Goal: Transaction & Acquisition: Purchase product/service

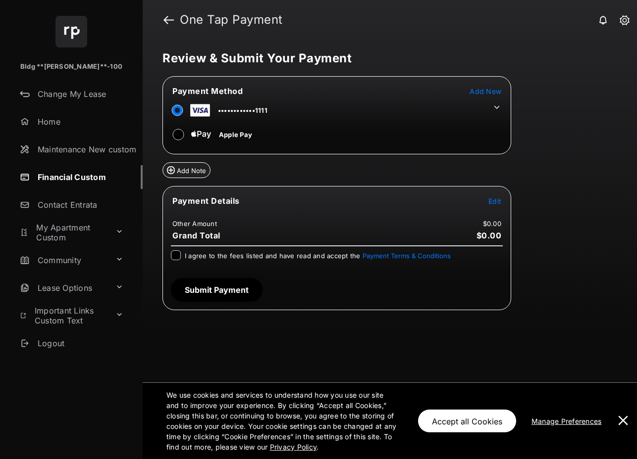
click at [487, 91] on span "Add New" at bounding box center [485, 91] width 32 height 8
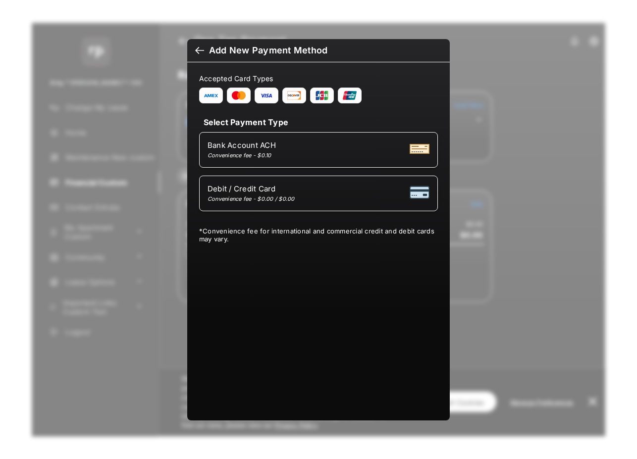
click at [312, 196] on div "Debit / Credit Card Convenience fee - $0.00 / $0.00" at bounding box center [318, 193] width 222 height 19
select select "**"
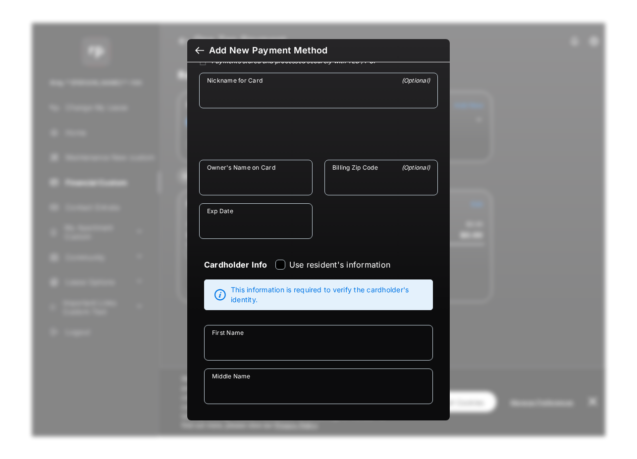
scroll to position [144, 0]
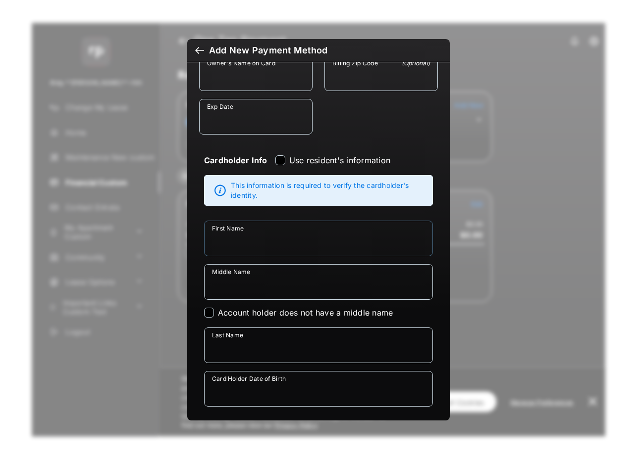
click at [284, 246] on input "First Name" at bounding box center [318, 239] width 229 height 36
click at [288, 288] on input "Middle Name" at bounding box center [318, 282] width 229 height 36
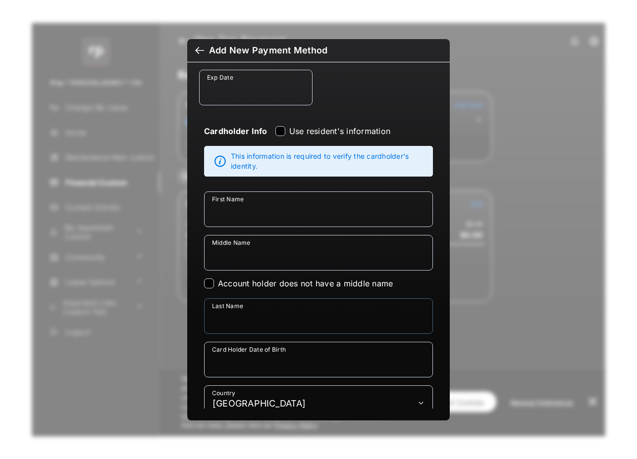
click at [312, 314] on input "Last Name" at bounding box center [318, 316] width 229 height 36
click at [307, 360] on input "Card Holder Date of Birth" at bounding box center [318, 360] width 229 height 36
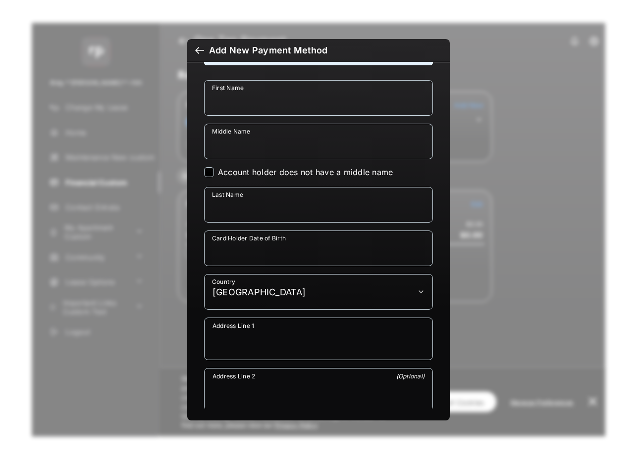
click at [302, 347] on textarea "Address Line 1" at bounding box center [318, 340] width 228 height 36
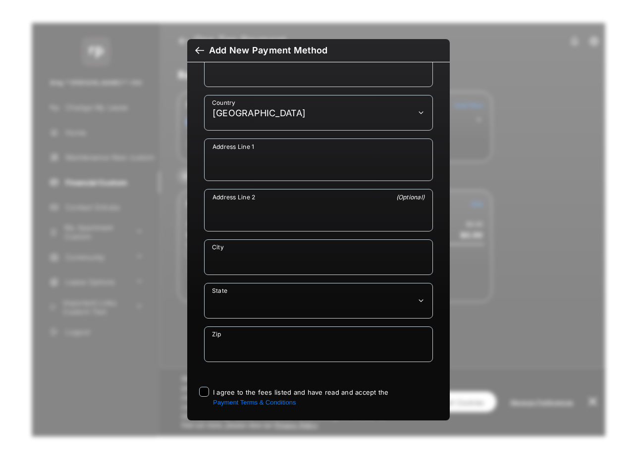
click at [296, 224] on textarea "Address Line 2" at bounding box center [318, 212] width 228 height 36
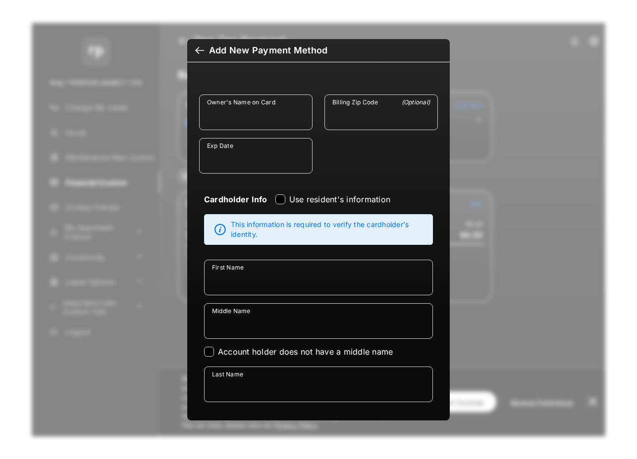
scroll to position [0, 0]
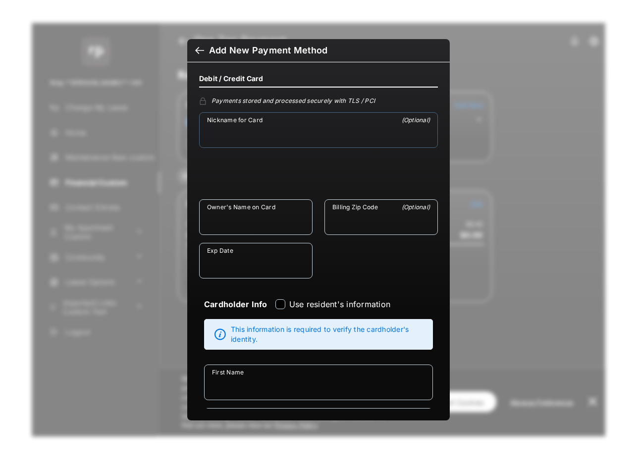
click at [303, 129] on input "Nickname for Card" at bounding box center [318, 130] width 239 height 36
click at [258, 217] on input "Owner's Name on Card" at bounding box center [255, 217] width 113 height 36
click at [395, 222] on input "Billing Zip Code" at bounding box center [380, 217] width 113 height 36
click at [276, 262] on input "Exp Date" at bounding box center [255, 261] width 113 height 36
click at [197, 51] on div at bounding box center [199, 51] width 9 height 11
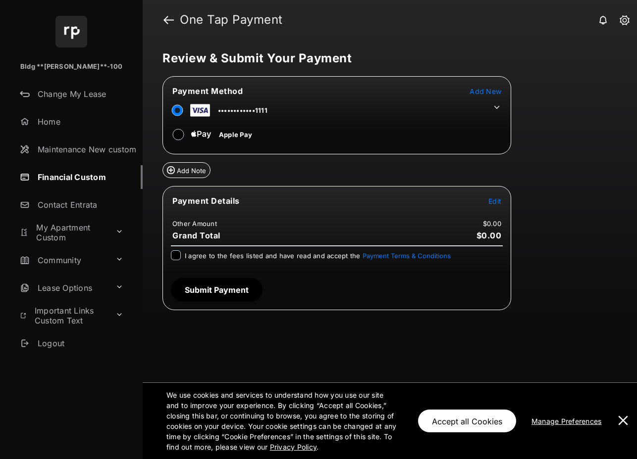
click at [483, 92] on span "Add New" at bounding box center [485, 91] width 32 height 8
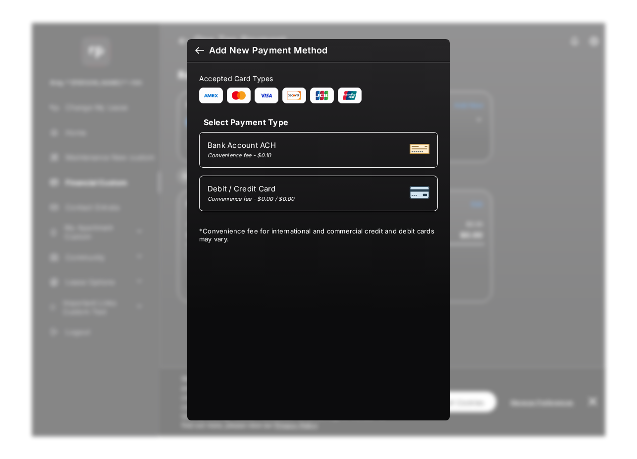
click at [259, 199] on div "Convenience fee - $0.00 / $0.00" at bounding box center [250, 199] width 87 height 7
select select "**"
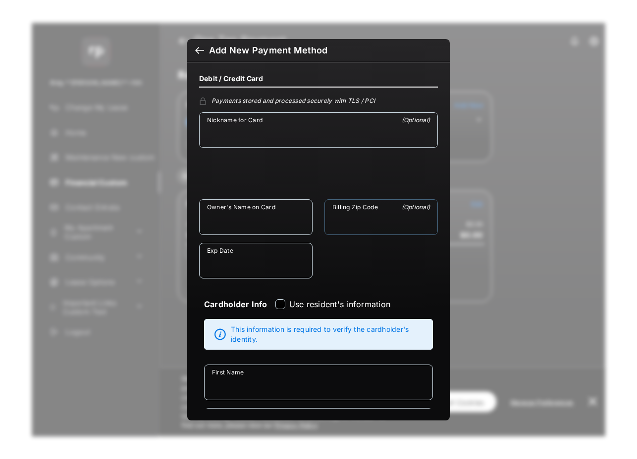
click at [355, 212] on input "Billing Zip Code" at bounding box center [380, 217] width 113 height 36
click at [206, 221] on input "Owner's Name on Card" at bounding box center [255, 217] width 113 height 36
click at [239, 128] on input "Nickname for Card" at bounding box center [318, 130] width 239 height 36
click at [246, 248] on input "Exp Date" at bounding box center [255, 261] width 113 height 36
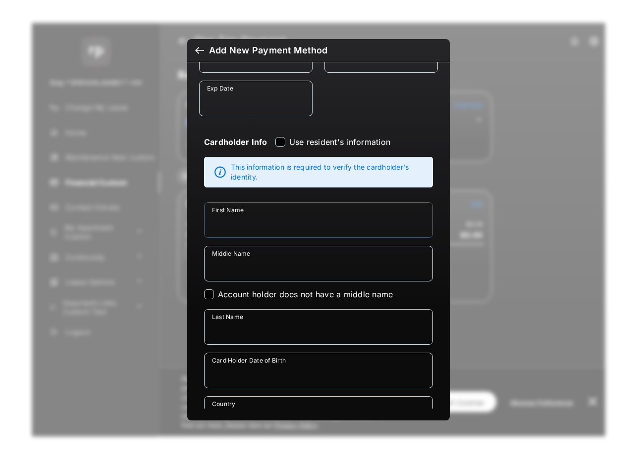
click at [283, 228] on input "First Name" at bounding box center [318, 220] width 229 height 36
click at [268, 282] on div "Middle Name" at bounding box center [318, 268] width 241 height 44
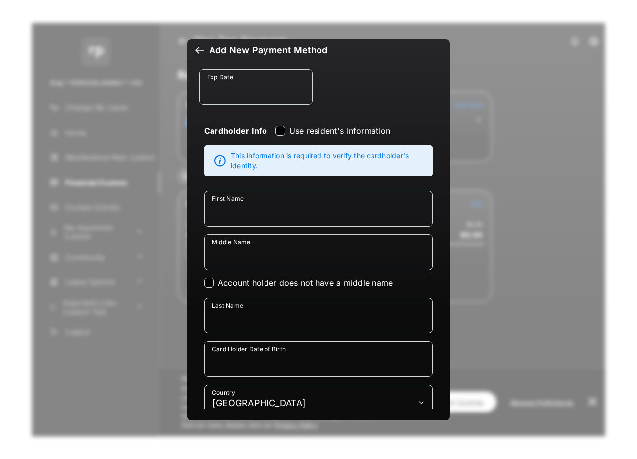
scroll to position [176, 0]
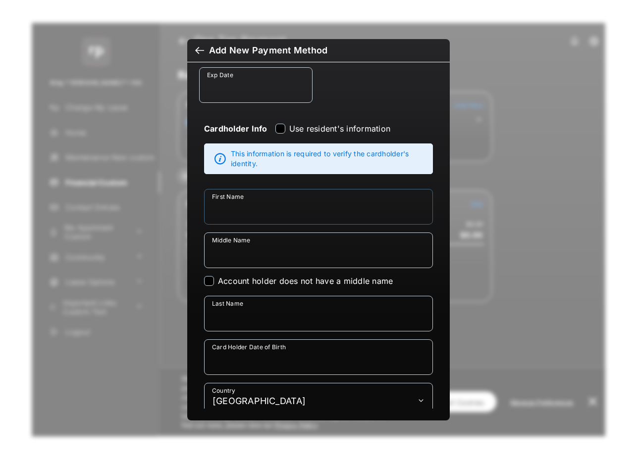
click at [253, 206] on input "First Name" at bounding box center [318, 207] width 229 height 36
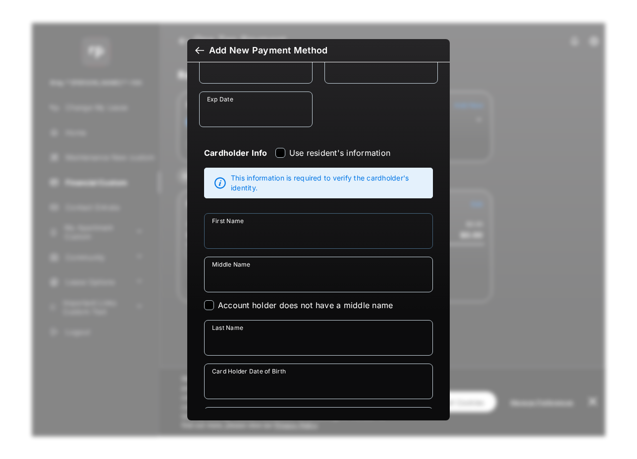
click at [301, 231] on input "First Name" at bounding box center [318, 231] width 229 height 36
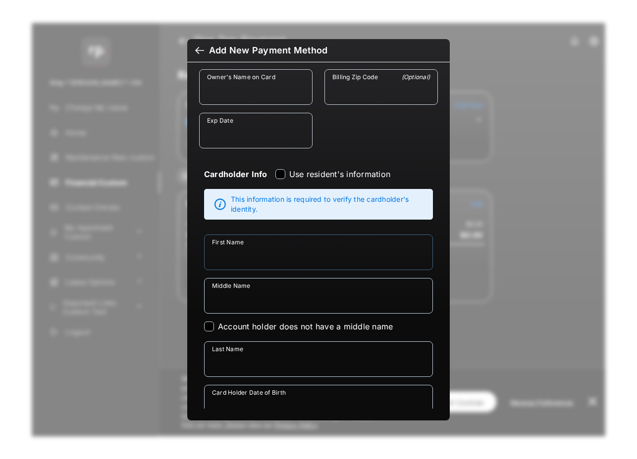
scroll to position [129, 0]
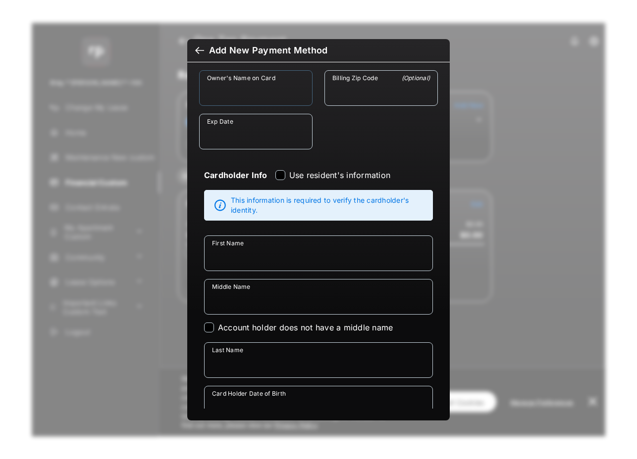
click at [256, 96] on input "Owner's Name on Card" at bounding box center [255, 88] width 113 height 36
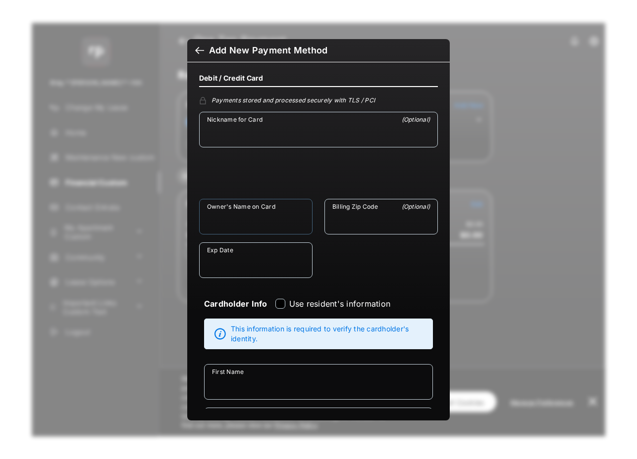
scroll to position [0, 0]
click at [258, 137] on input "Nickname for Card" at bounding box center [318, 130] width 239 height 36
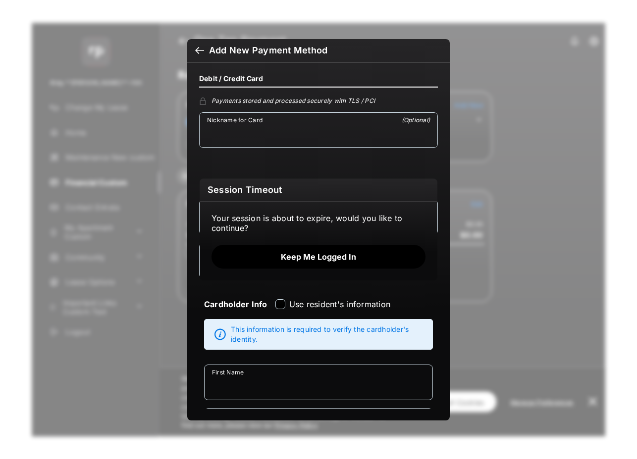
click at [305, 259] on button "Keep me logged in" at bounding box center [318, 257] width 214 height 24
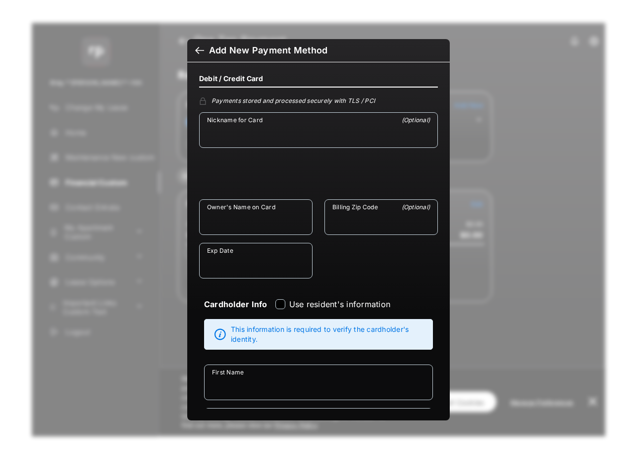
click at [192, 49] on h2 "Add New Payment Method" at bounding box center [318, 50] width 262 height 23
click at [197, 49] on div at bounding box center [199, 51] width 9 height 11
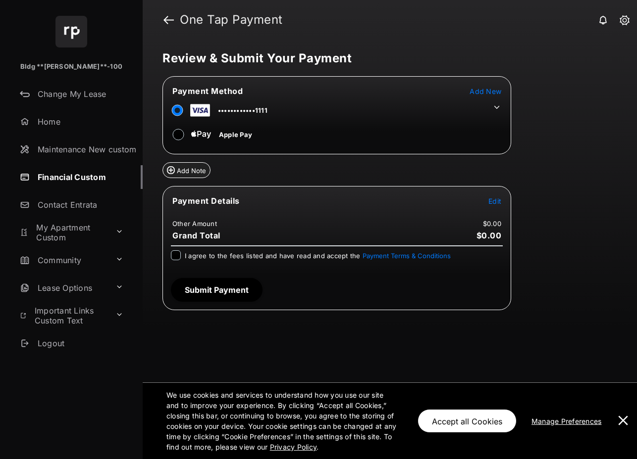
click at [65, 181] on link "Financial Custom" at bounding box center [79, 177] width 127 height 24
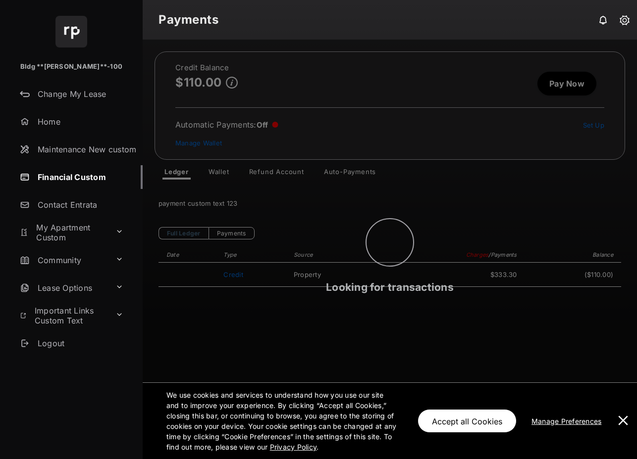
click at [222, 174] on div "Looking for transactions" at bounding box center [390, 250] width 494 height 420
click at [224, 173] on div "Looking for scheduled charges" at bounding box center [390, 250] width 494 height 420
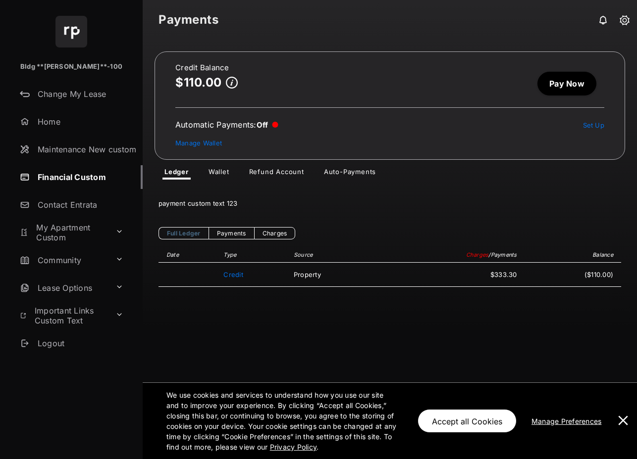
click at [222, 170] on link "Wallet" at bounding box center [218, 174] width 37 height 12
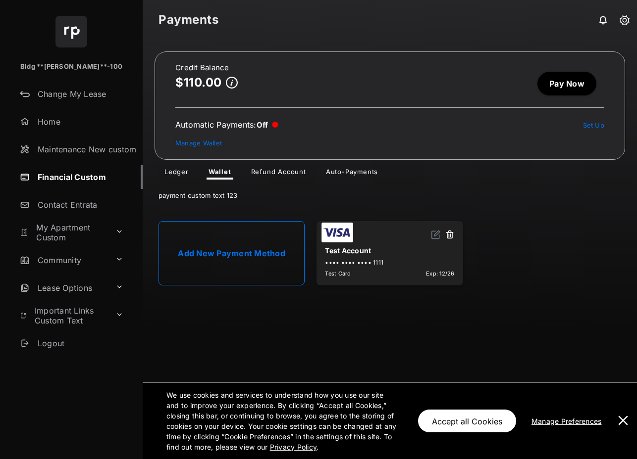
click at [247, 254] on link "Add New Payment Method" at bounding box center [231, 253] width 146 height 64
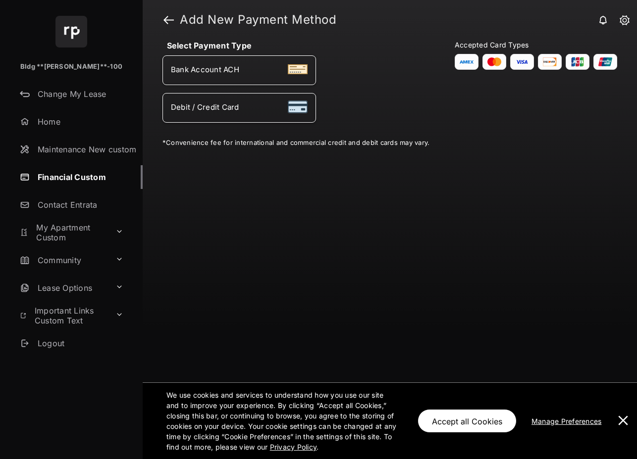
click at [256, 108] on div "Debit / Credit Card" at bounding box center [239, 107] width 137 height 13
select select "**"
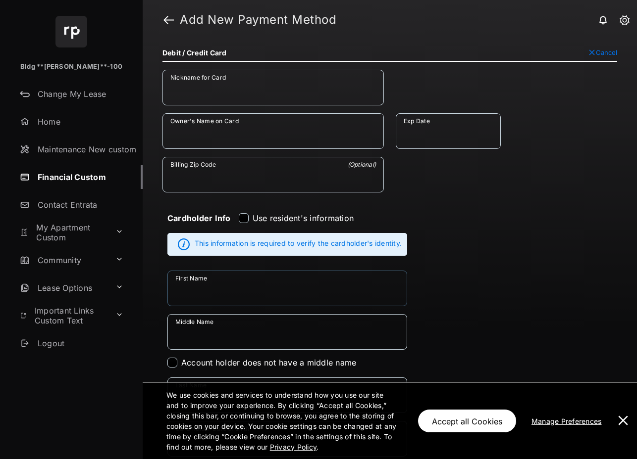
click at [223, 290] on input "First Name" at bounding box center [287, 289] width 240 height 36
type input "******"
click at [487, 300] on div "**********" at bounding box center [389, 409] width 454 height 679
click at [595, 53] on span "Cancel" at bounding box center [605, 53] width 21 height 8
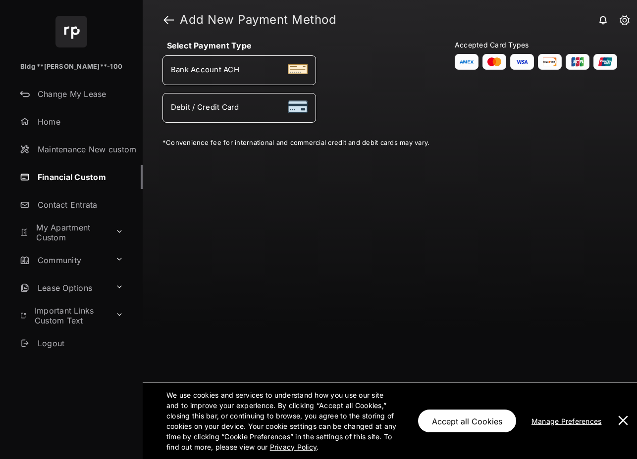
click at [53, 178] on link "Financial Custom" at bounding box center [79, 177] width 127 height 24
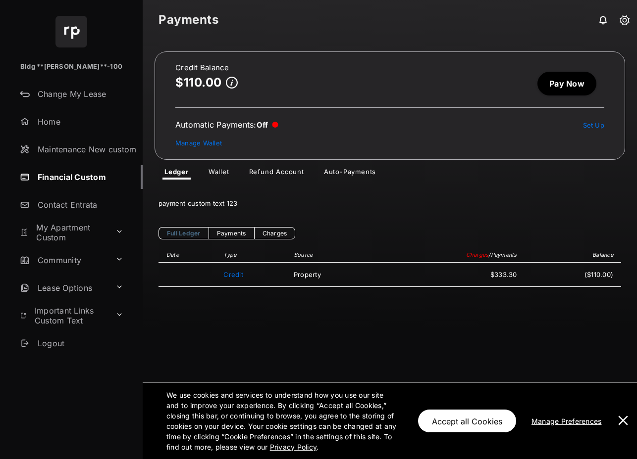
click at [568, 88] on link "Pay Now" at bounding box center [566, 84] width 59 height 24
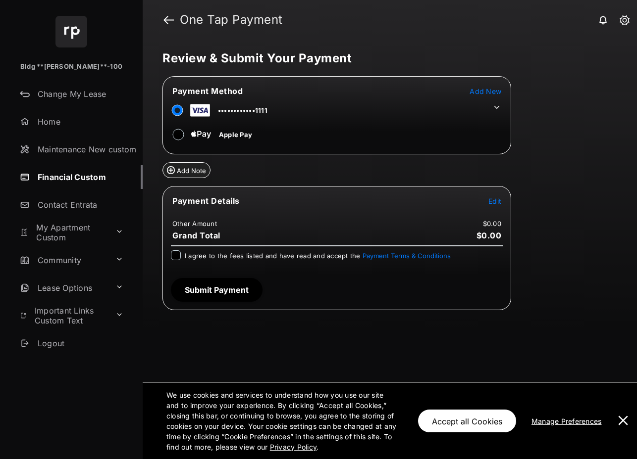
click at [494, 92] on span "Add New" at bounding box center [485, 91] width 32 height 8
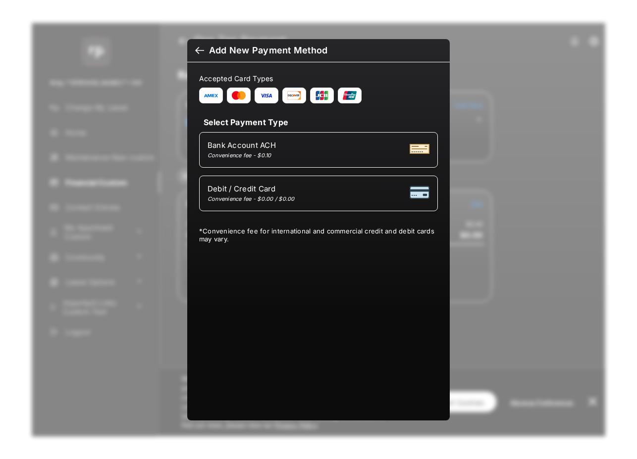
click at [295, 154] on div "Bank Account ACH Convenience fee - $0.10" at bounding box center [318, 150] width 222 height 19
select select "**"
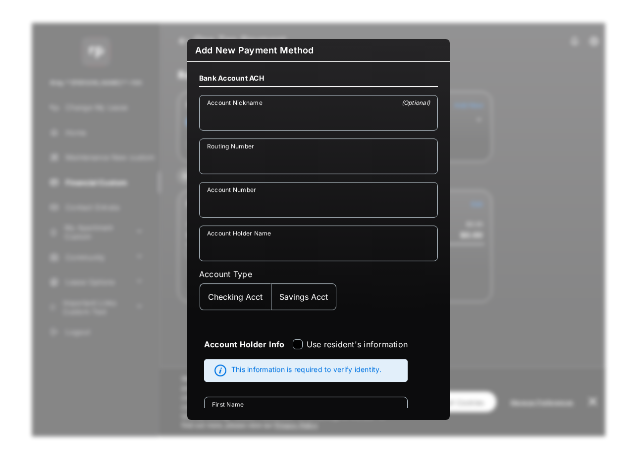
scroll to position [149, 0]
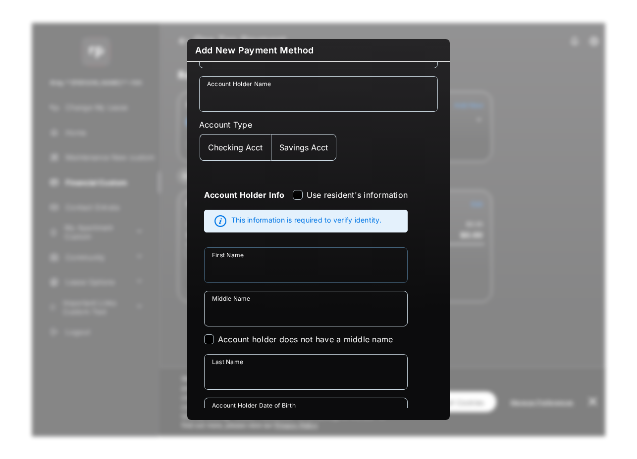
click at [279, 265] on input "First Name" at bounding box center [305, 265] width 203 height 36
click at [250, 316] on input "Middle Name" at bounding box center [305, 309] width 203 height 36
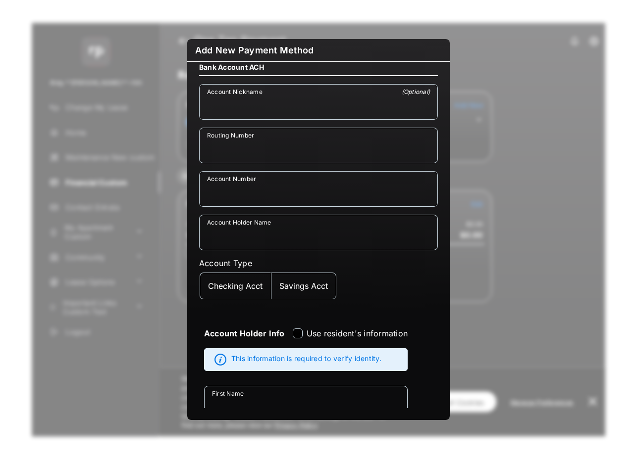
scroll to position [9, 0]
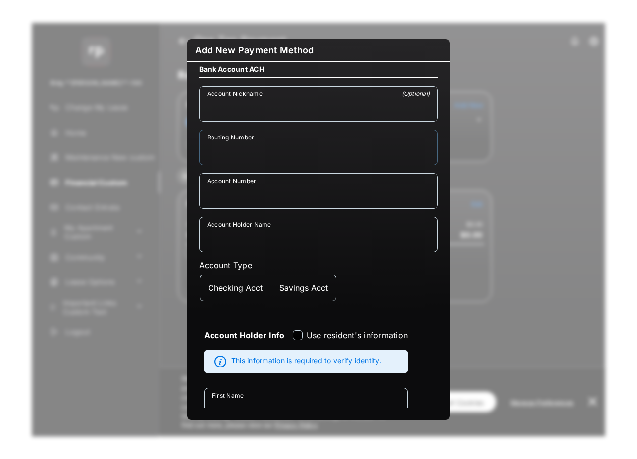
click at [259, 156] on input "Routing Number" at bounding box center [318, 148] width 239 height 36
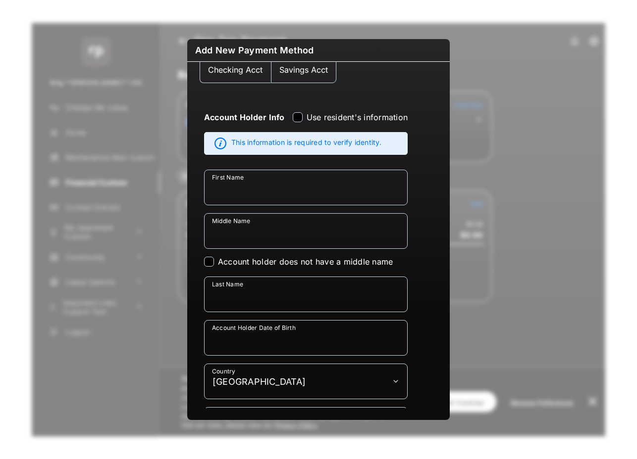
scroll to position [224, 0]
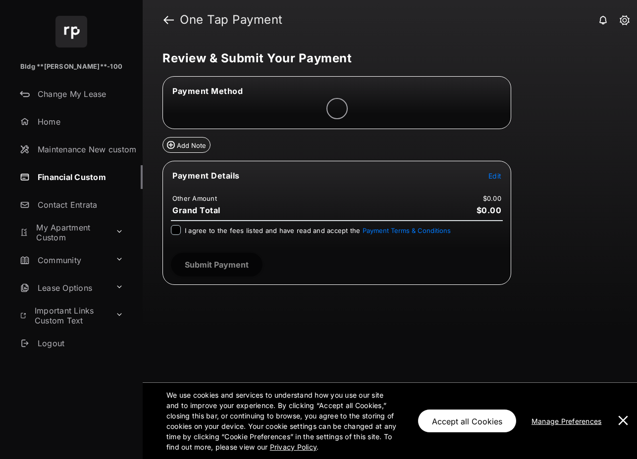
click at [626, 420] on button at bounding box center [623, 421] width 20 height 76
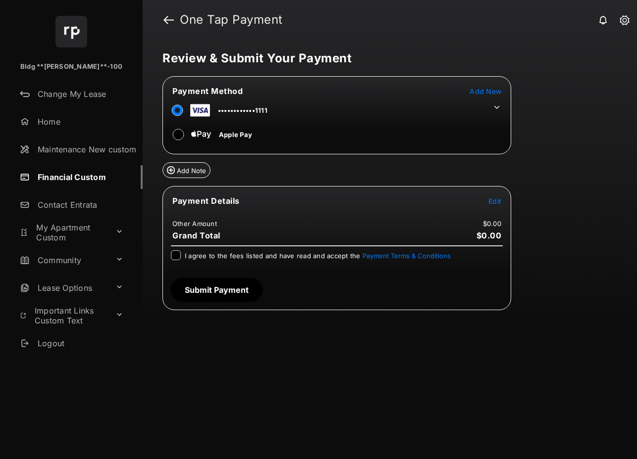
click at [489, 91] on span "Add New" at bounding box center [485, 91] width 32 height 8
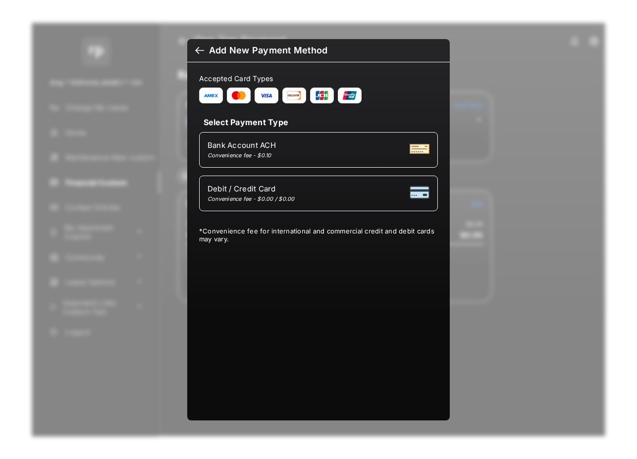
click at [311, 193] on div "Debit / Credit Card Convenience fee - $0.00 / $0.00" at bounding box center [318, 193] width 222 height 19
select select "**"
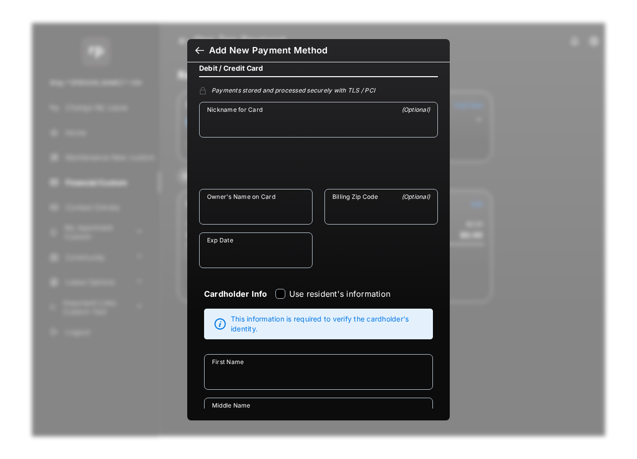
scroll to position [27, 0]
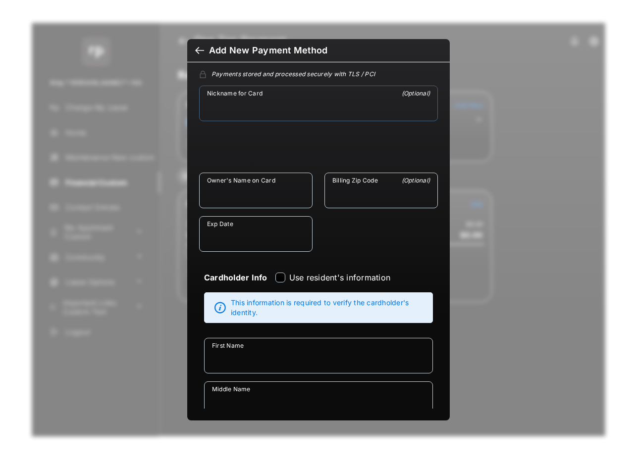
click at [260, 105] on input "Nickname for Card" at bounding box center [318, 104] width 239 height 36
click at [242, 198] on input "Owner's Name on Card" at bounding box center [255, 191] width 113 height 36
click at [200, 190] on input "Owner's Name on Card" at bounding box center [255, 191] width 113 height 36
click at [197, 50] on div at bounding box center [199, 51] width 9 height 11
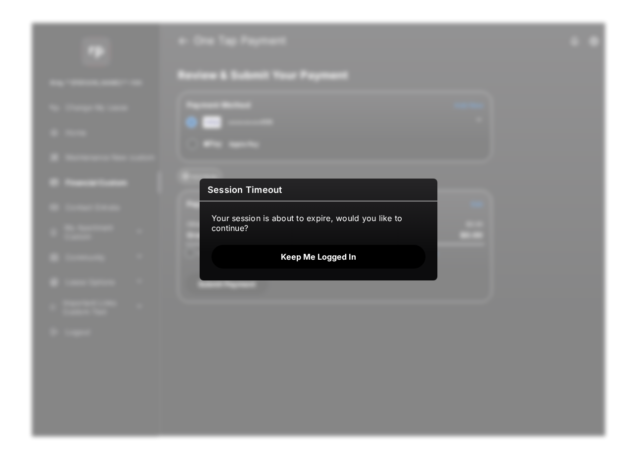
click at [321, 258] on button "Keep me logged in" at bounding box center [318, 257] width 214 height 24
click at [334, 258] on button "Keep me logged in" at bounding box center [318, 257] width 214 height 24
click at [309, 256] on button "Keep me logged in" at bounding box center [318, 257] width 214 height 24
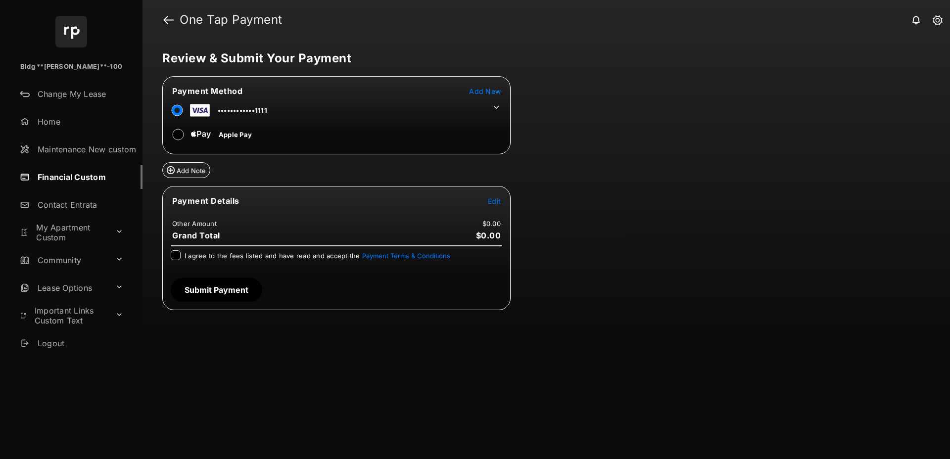
click at [489, 91] on span "Add New" at bounding box center [485, 91] width 32 height 8
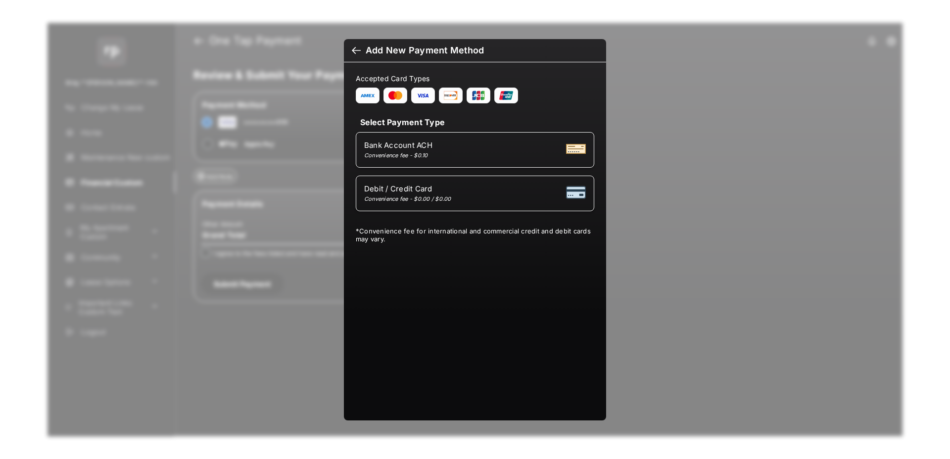
click at [474, 197] on div "Debit / Credit Card Convenience fee - $0.00 / $0.00" at bounding box center [475, 193] width 222 height 19
select select "**"
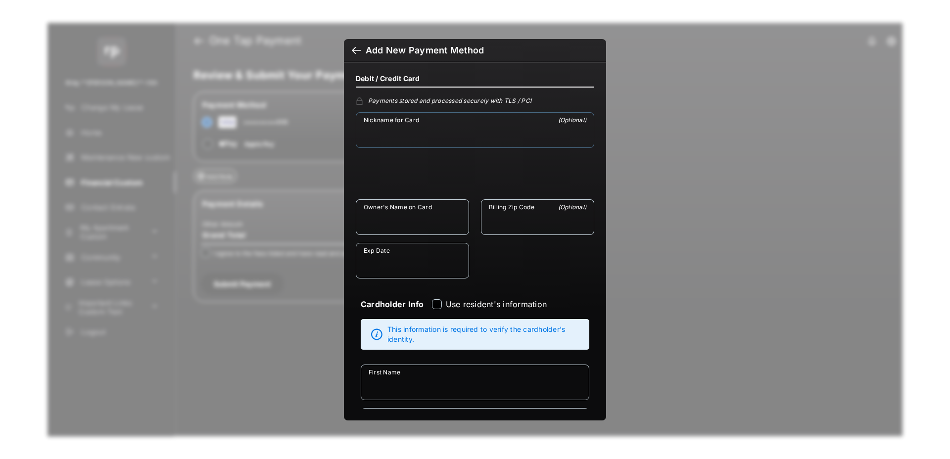
click at [404, 137] on input "Nickname for Card" at bounding box center [475, 130] width 239 height 36
click at [385, 221] on input "Owner's Name on Card" at bounding box center [412, 217] width 113 height 36
click at [496, 222] on input "Billing Zip Code" at bounding box center [537, 217] width 113 height 36
click at [397, 257] on input "Exp Date" at bounding box center [412, 261] width 113 height 36
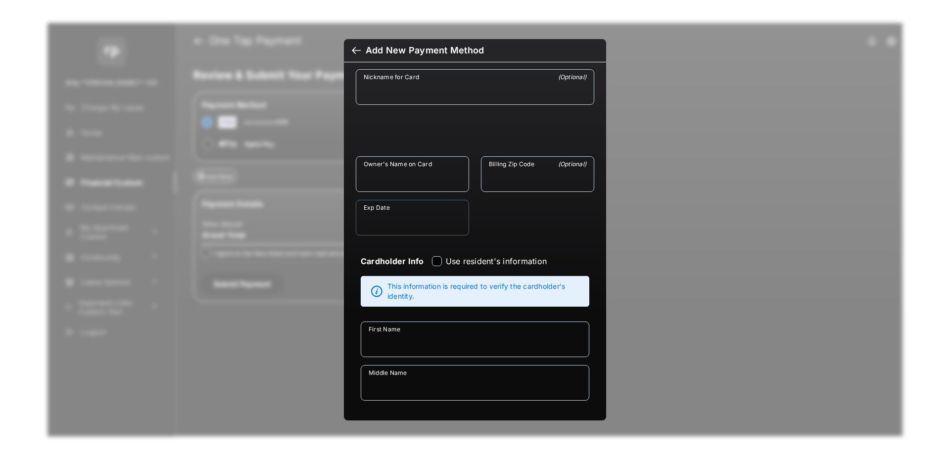
scroll to position [152, 0]
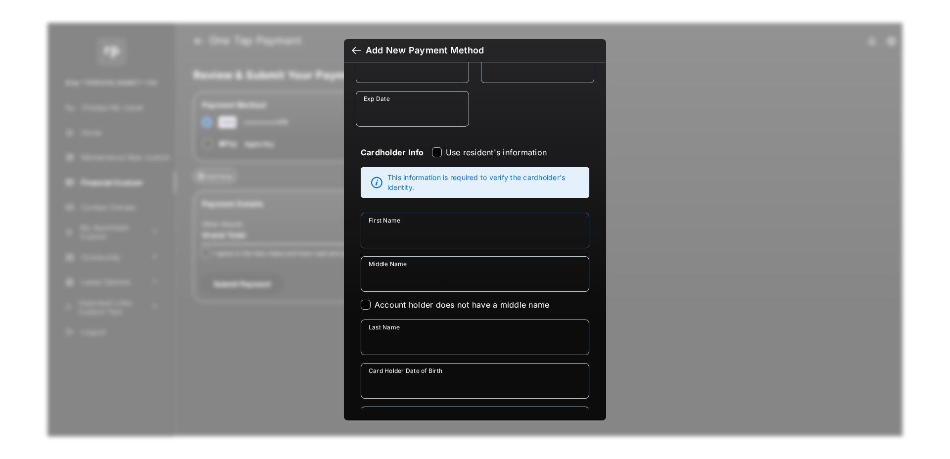
click at [407, 238] on input "First Name" at bounding box center [475, 231] width 229 height 36
click at [419, 277] on input "Middle Name" at bounding box center [475, 274] width 229 height 36
click at [395, 332] on input "Last Name" at bounding box center [475, 338] width 229 height 36
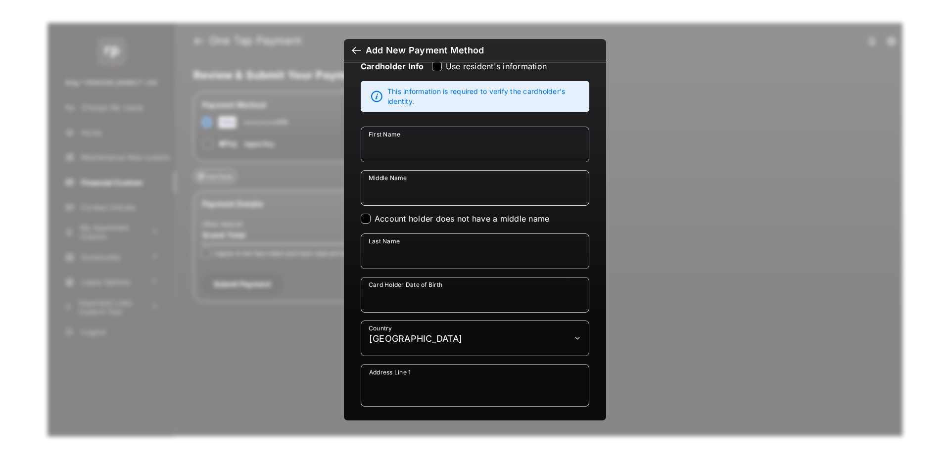
scroll to position [421, 0]
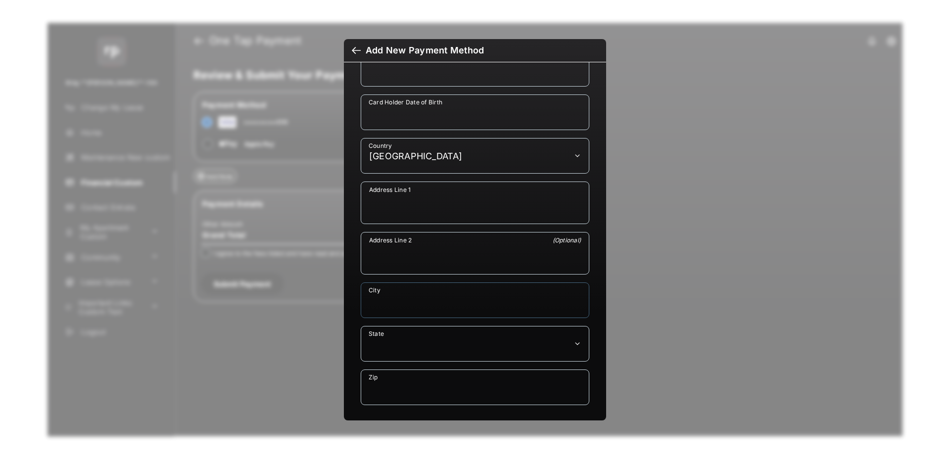
click at [418, 292] on input "City" at bounding box center [475, 301] width 229 height 36
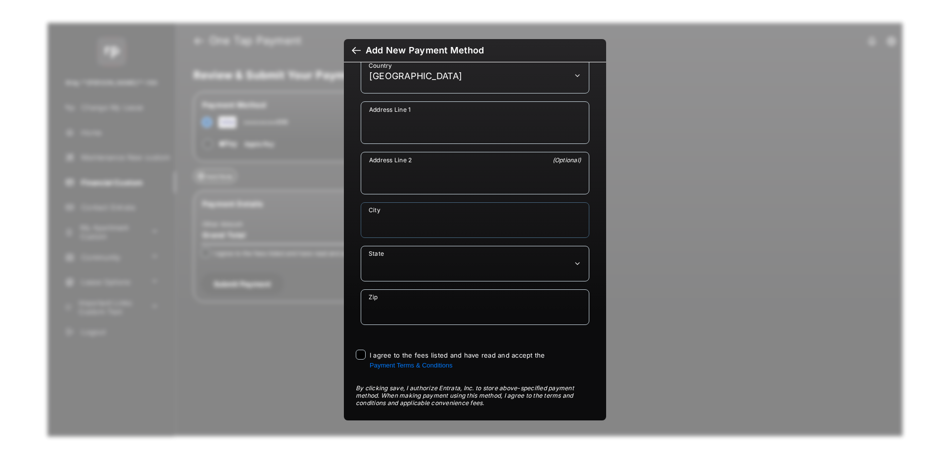
scroll to position [546, 0]
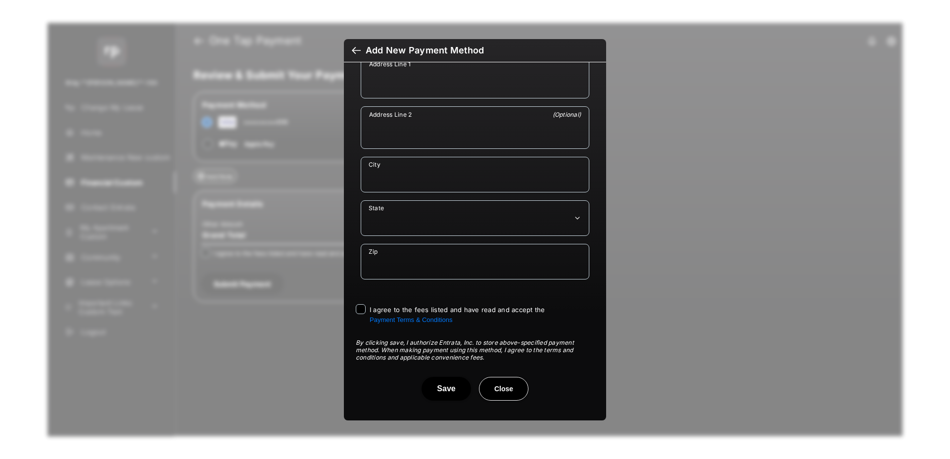
click at [509, 393] on button "Close" at bounding box center [503, 389] width 49 height 24
